Goal: Find specific fact

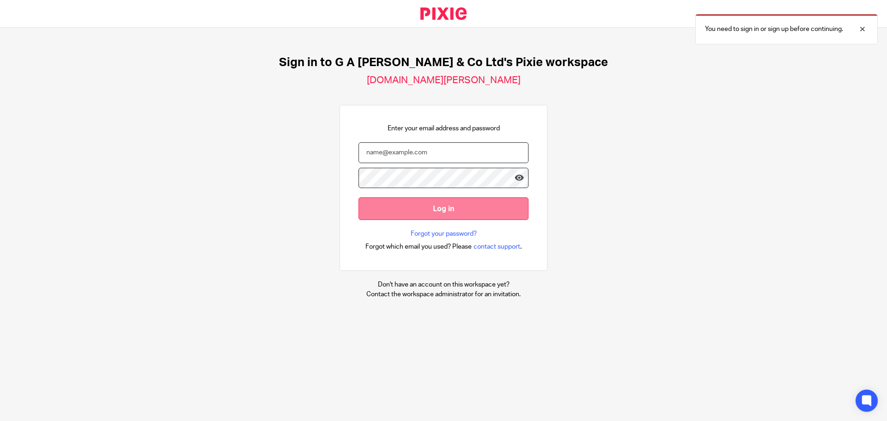
type input "[PERSON_NAME][EMAIL_ADDRESS][DOMAIN_NAME]"
click at [414, 207] on input "Log in" at bounding box center [444, 208] width 170 height 23
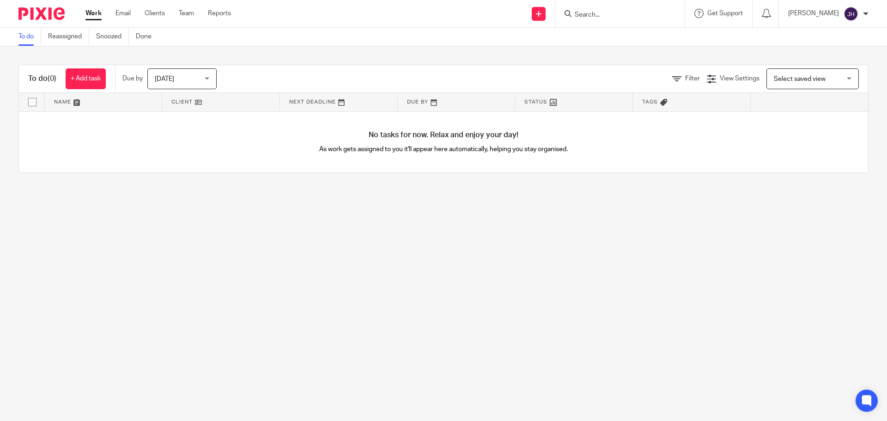
click at [637, 14] on input "Search" at bounding box center [615, 15] width 83 height 8
type input "talkab"
click at [626, 36] on link at bounding box center [650, 43] width 156 height 29
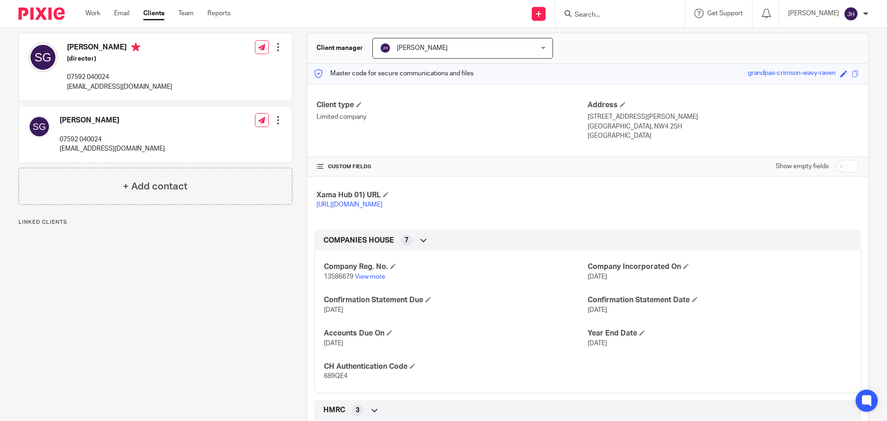
scroll to position [185, 0]
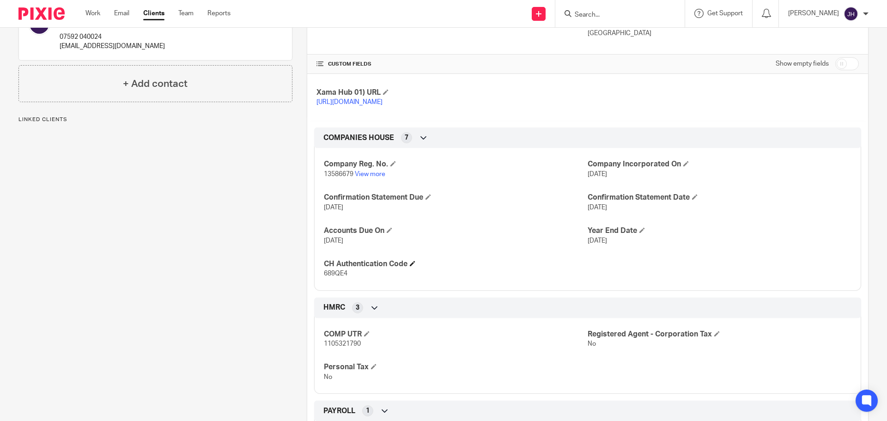
click at [325, 269] on h4 "CH Authentication Code" at bounding box center [456, 264] width 264 height 10
drag, startPoint x: 325, startPoint y: 271, endPoint x: 336, endPoint y: 285, distance: 17.6
click at [336, 279] on div "CH Authentication Code 689QE4" at bounding box center [456, 268] width 264 height 19
copy div "CH Authentication Code 689QE4"
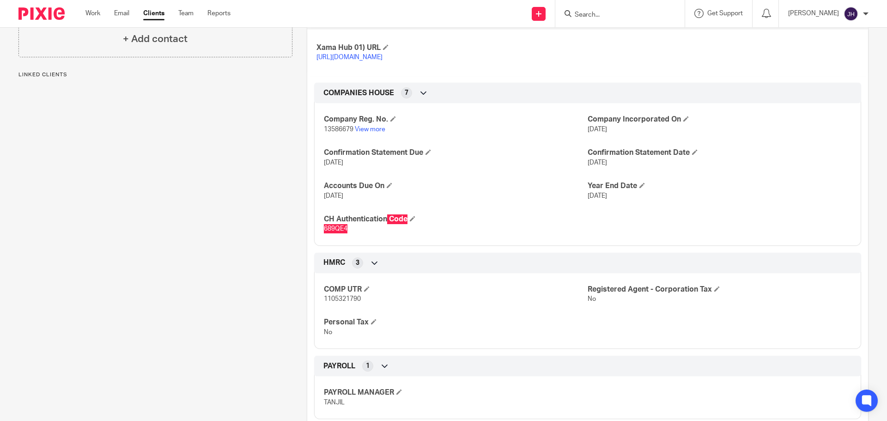
scroll to position [263, 0]
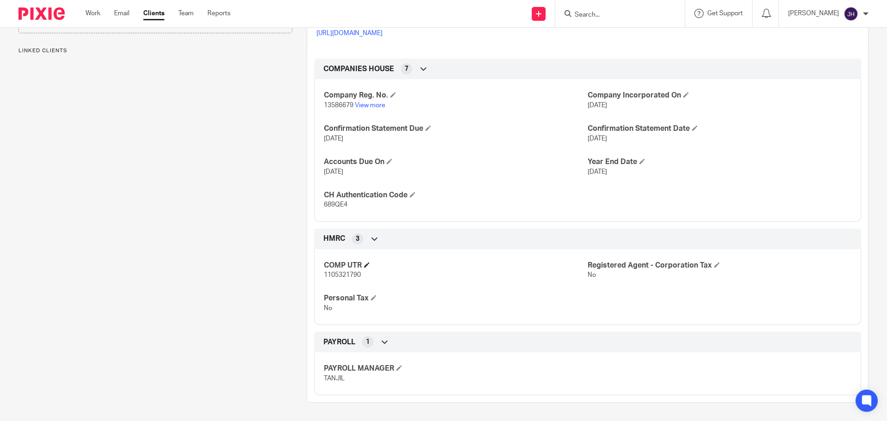
click at [327, 267] on h4 "COMP UTR" at bounding box center [456, 266] width 264 height 10
drag, startPoint x: 327, startPoint y: 267, endPoint x: 346, endPoint y: 270, distance: 19.3
click at [346, 270] on div "COMP UTR 1105321790" at bounding box center [456, 270] width 264 height 19
copy div "COMP UTR 1105321790"
